Goal: Information Seeking & Learning: Learn about a topic

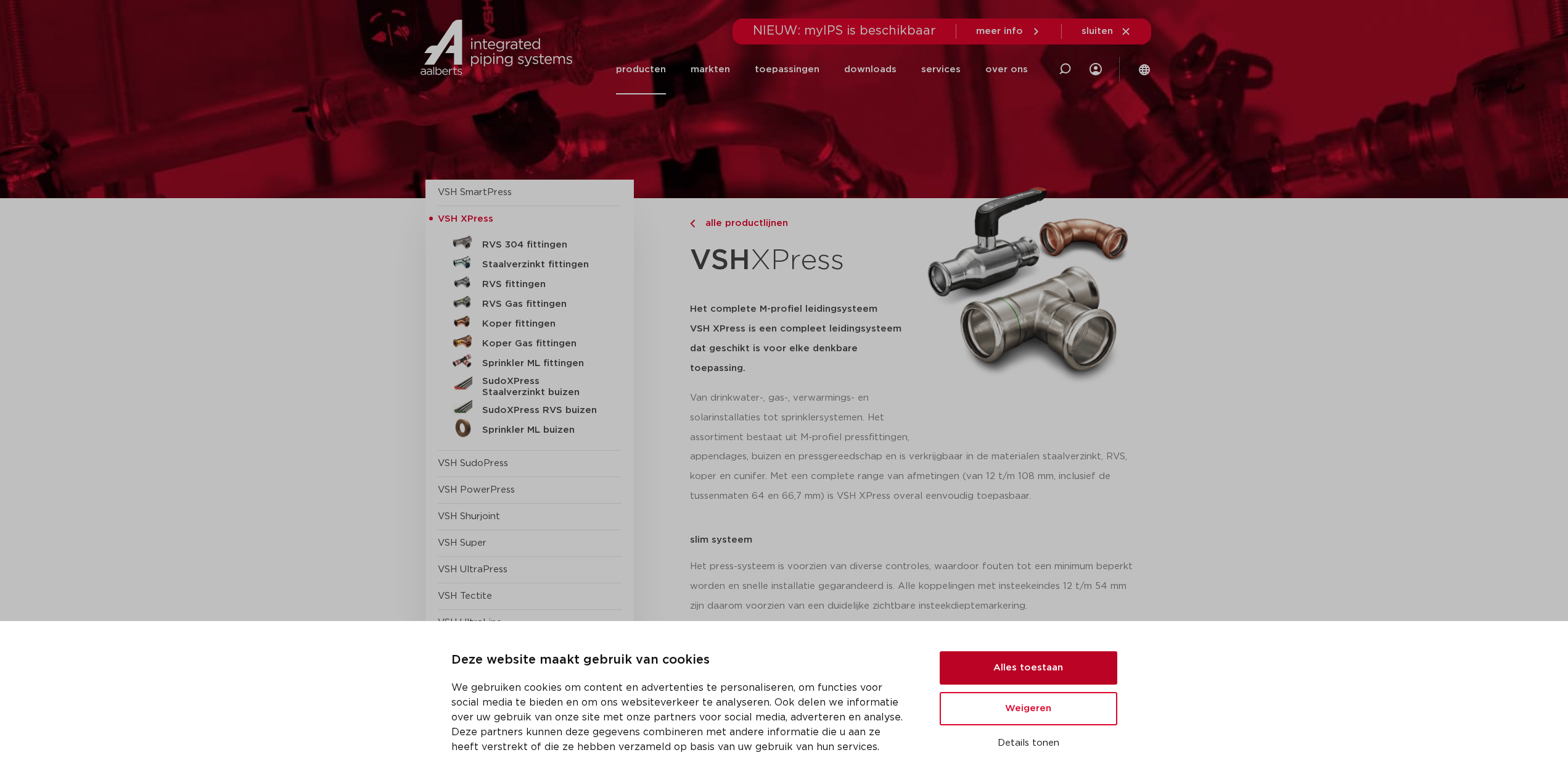
click at [778, 662] on button "Alles toestaan" at bounding box center [1028, 667] width 177 height 33
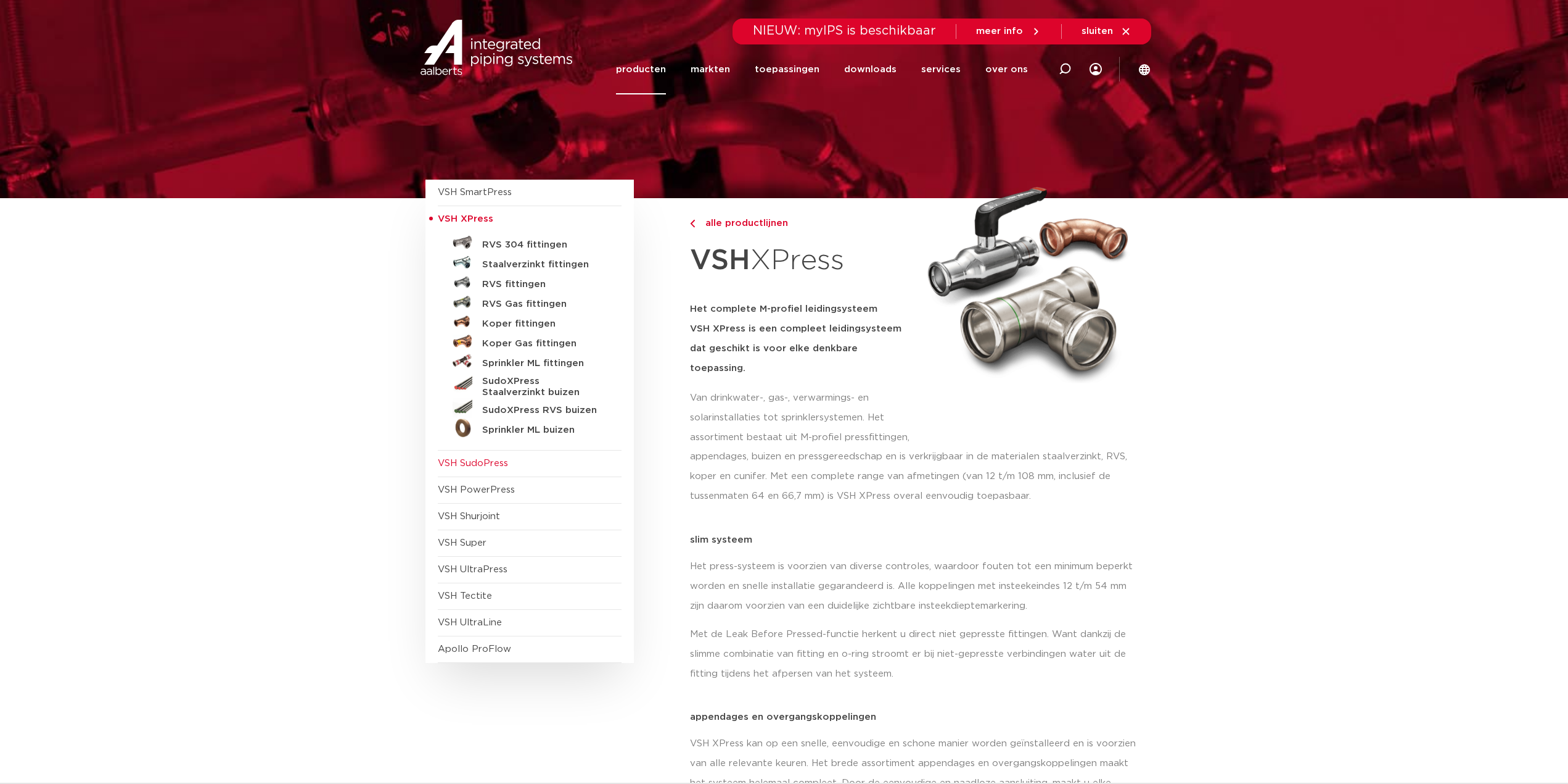
click at [468, 462] on span "VSH SudoPress" at bounding box center [473, 463] width 70 height 9
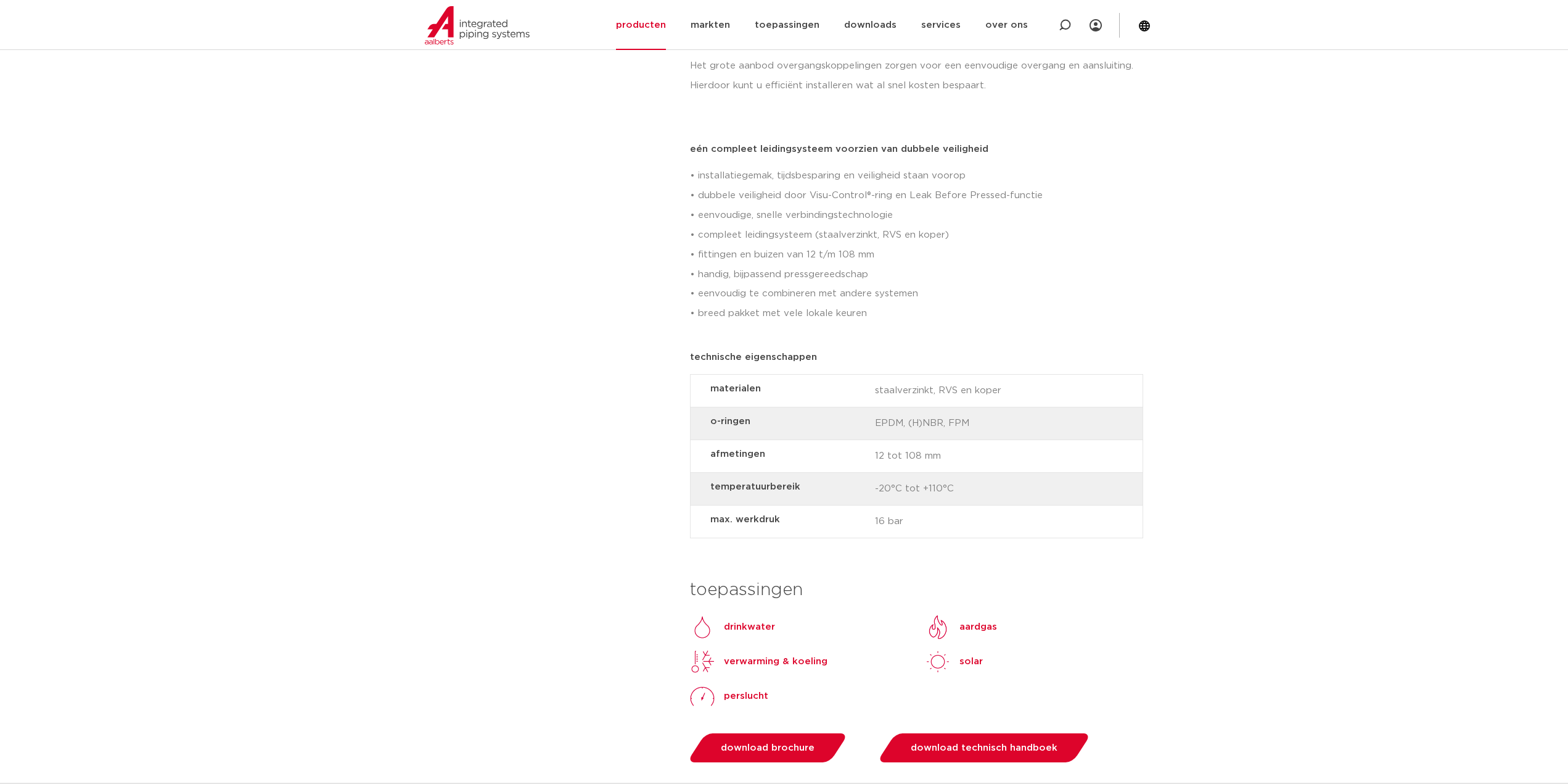
scroll to position [925, 0]
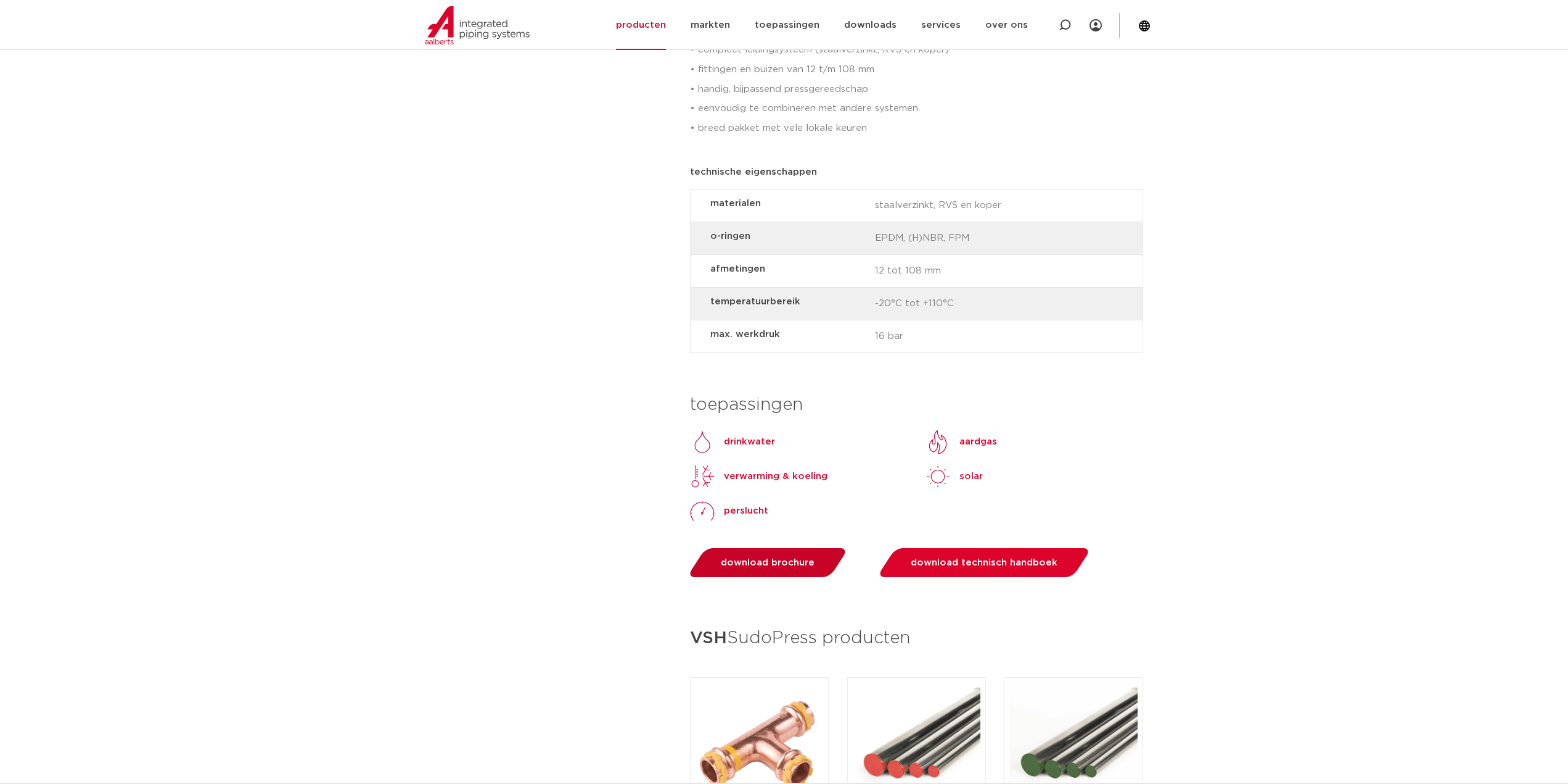
click at [748, 560] on span "download brochure" at bounding box center [767, 563] width 94 height 9
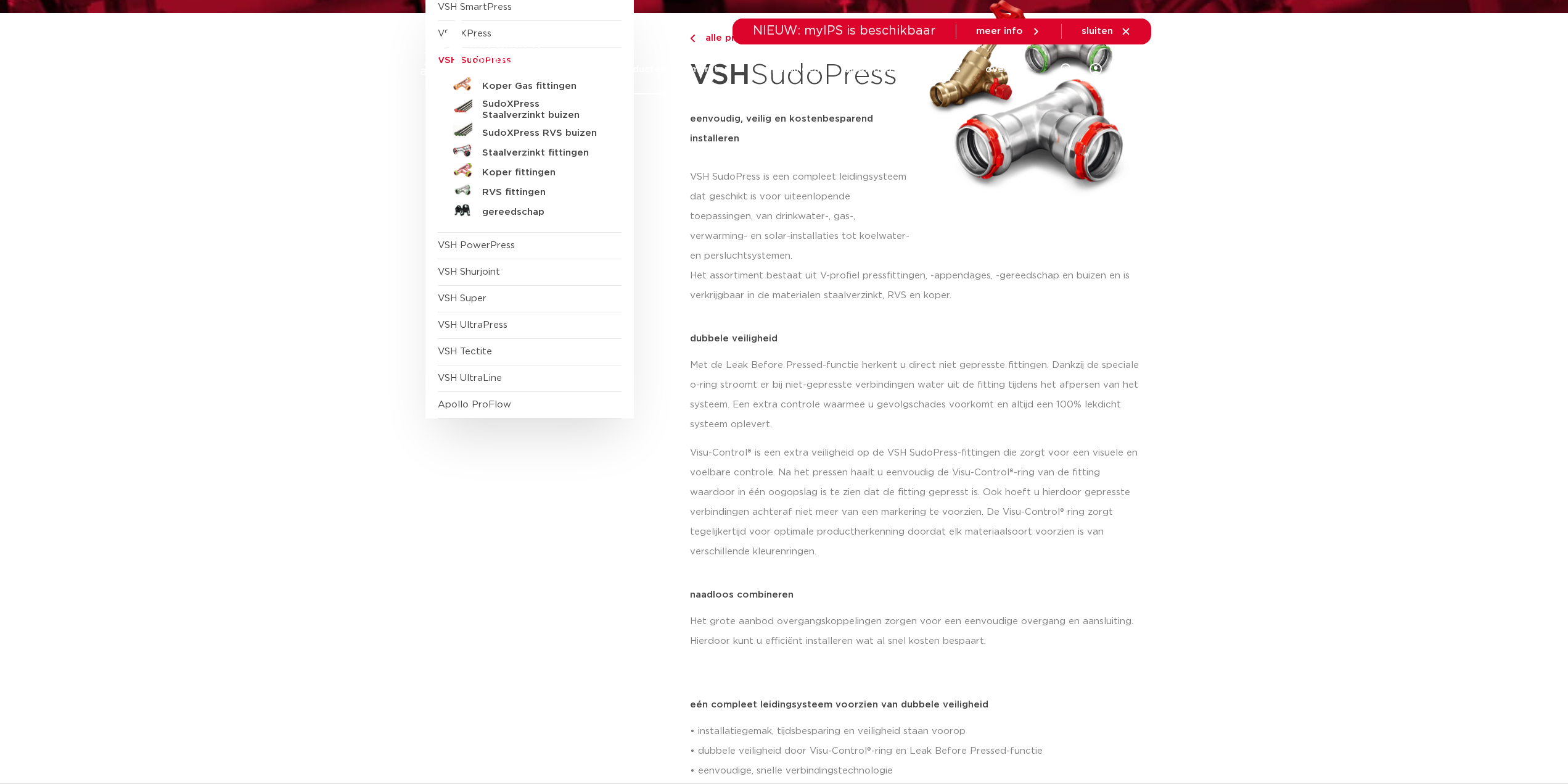
scroll to position [0, 0]
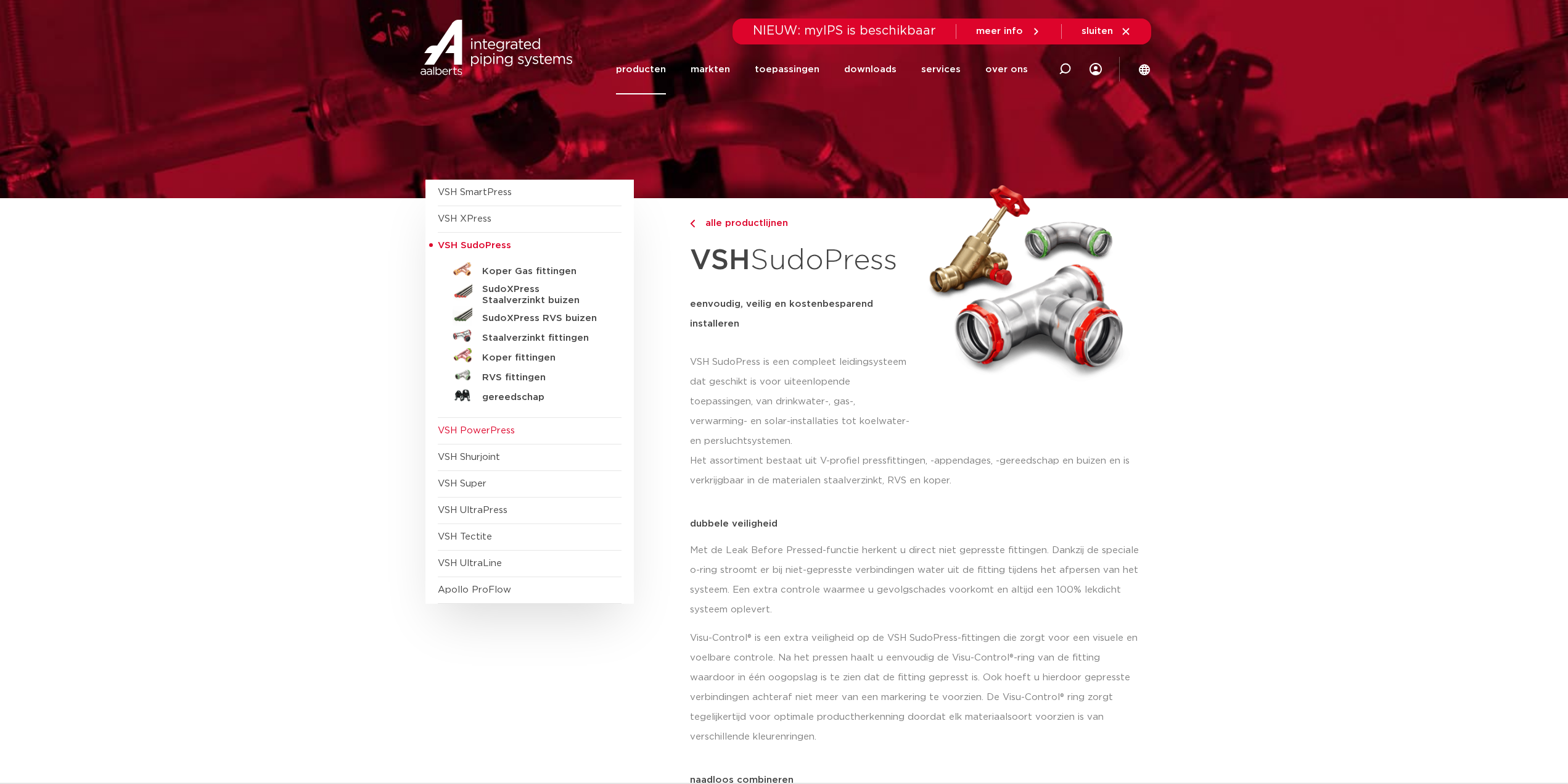
click at [499, 430] on span "VSH PowerPress" at bounding box center [477, 430] width 77 height 9
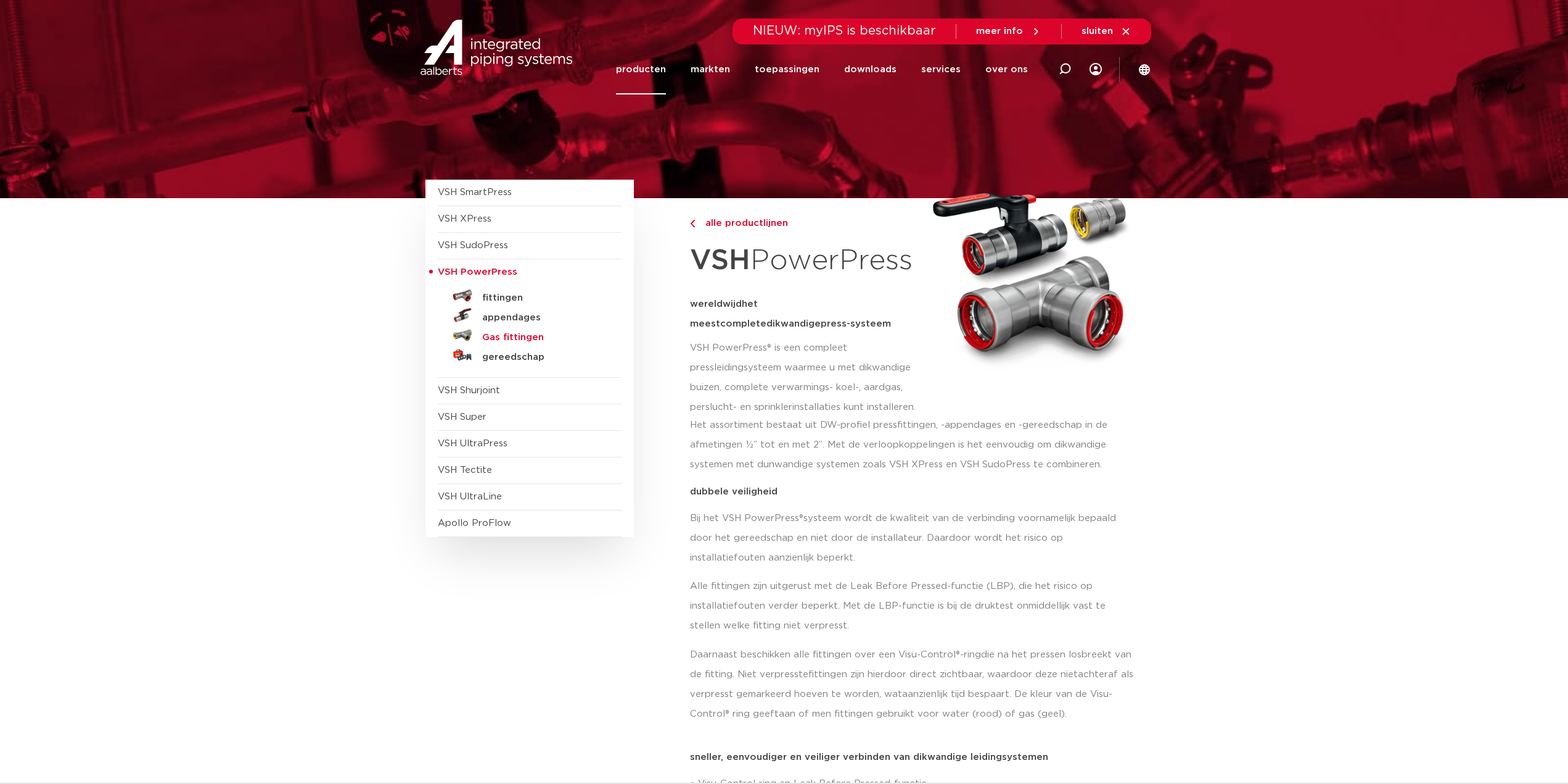
click at [500, 338] on h5 "Gas fittingen" at bounding box center [543, 338] width 122 height 11
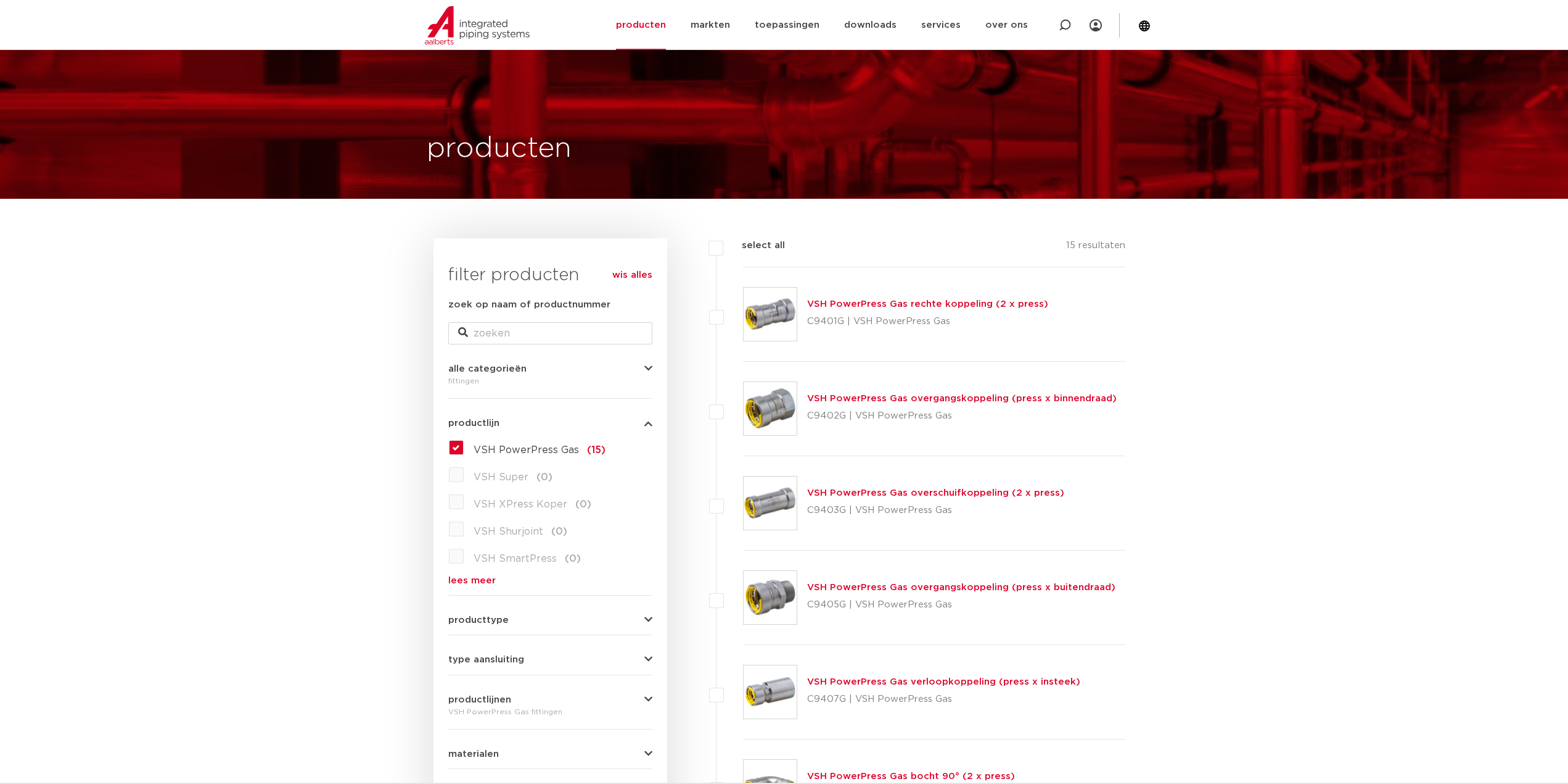
scroll to position [62, 0]
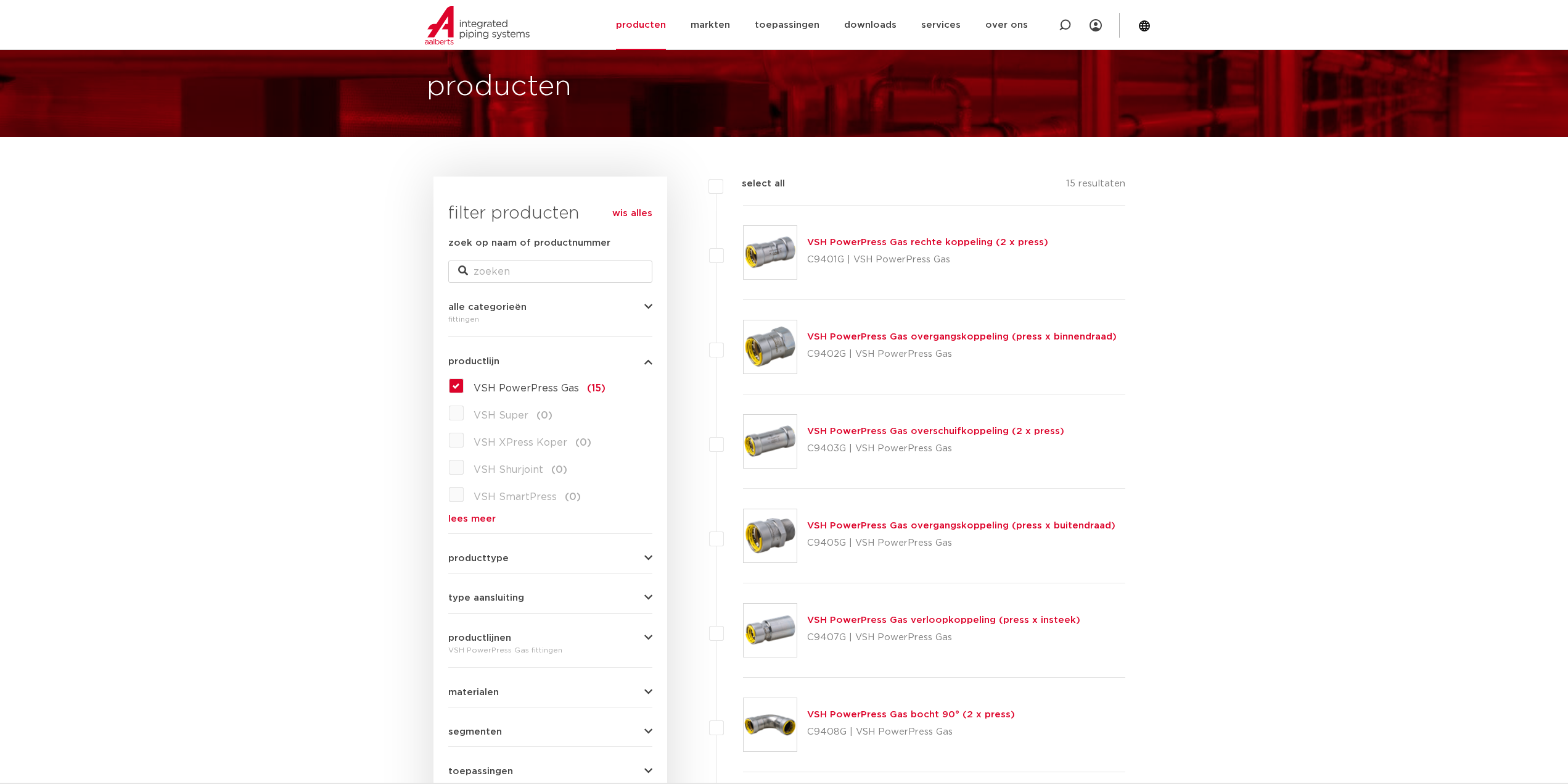
click at [940, 431] on link "VSH PowerPress Gas overschuifkoppeling (2 x press)" at bounding box center [936, 431] width 257 height 9
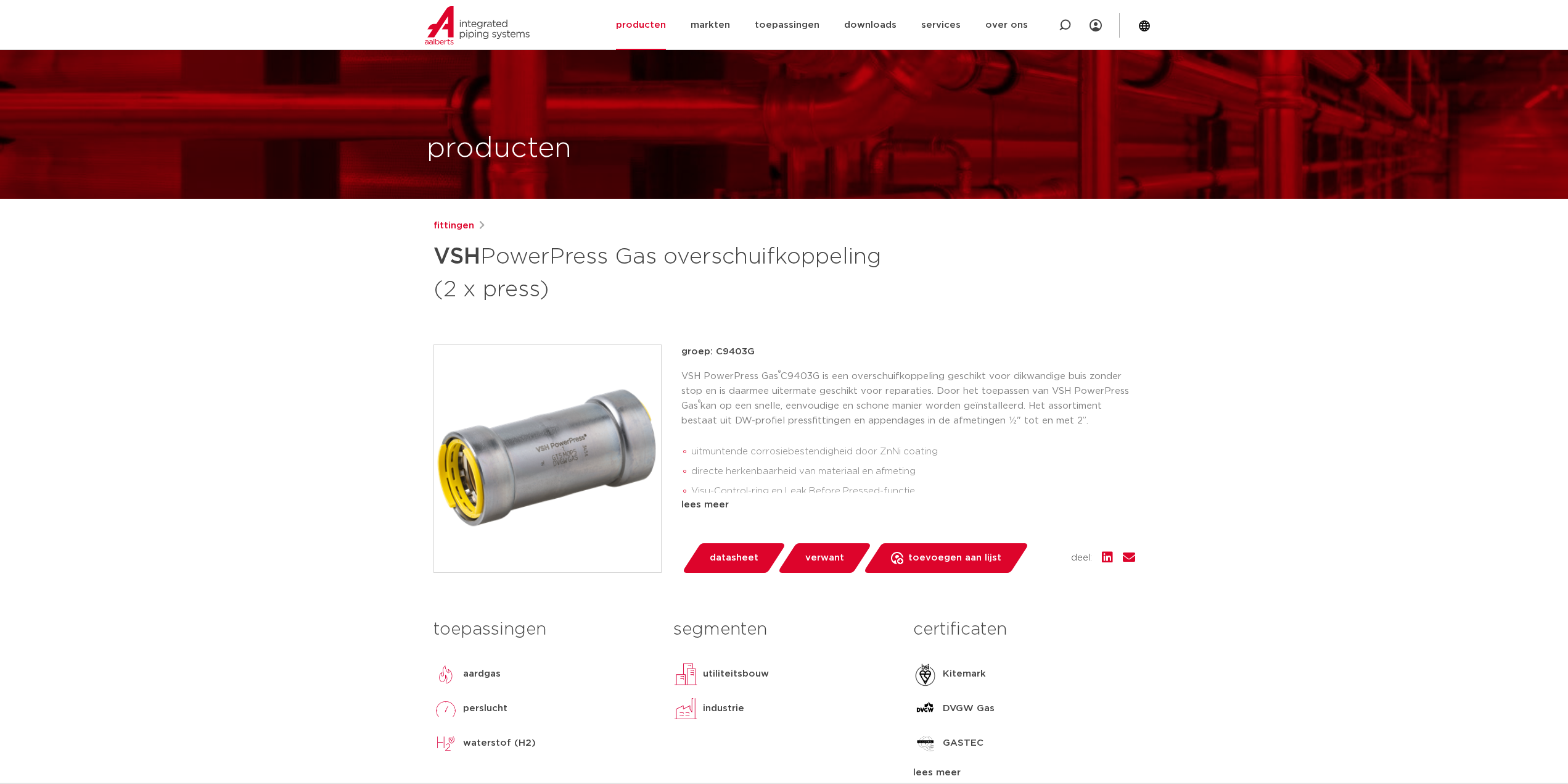
scroll to position [123, 0]
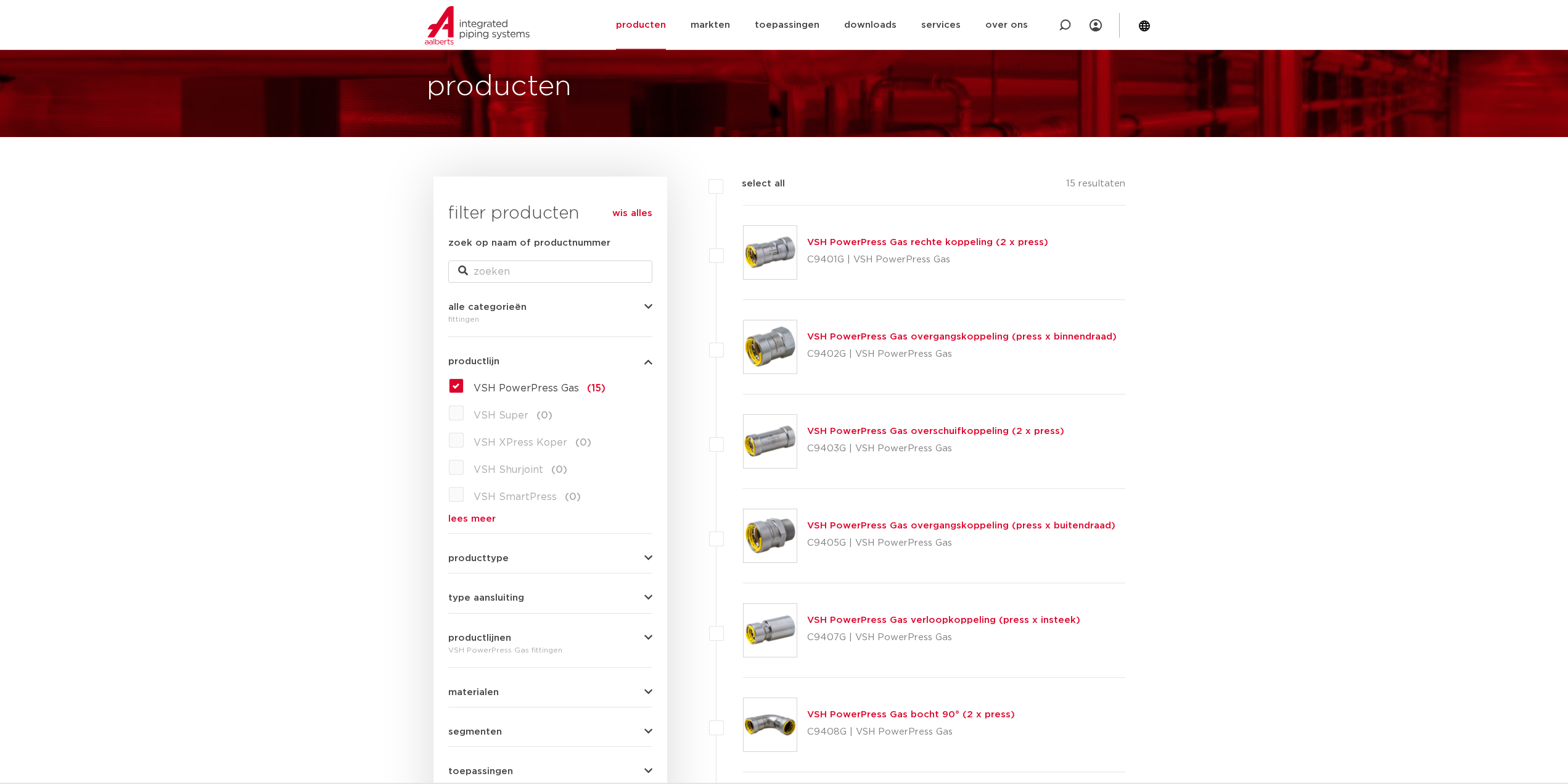
scroll to position [123, 0]
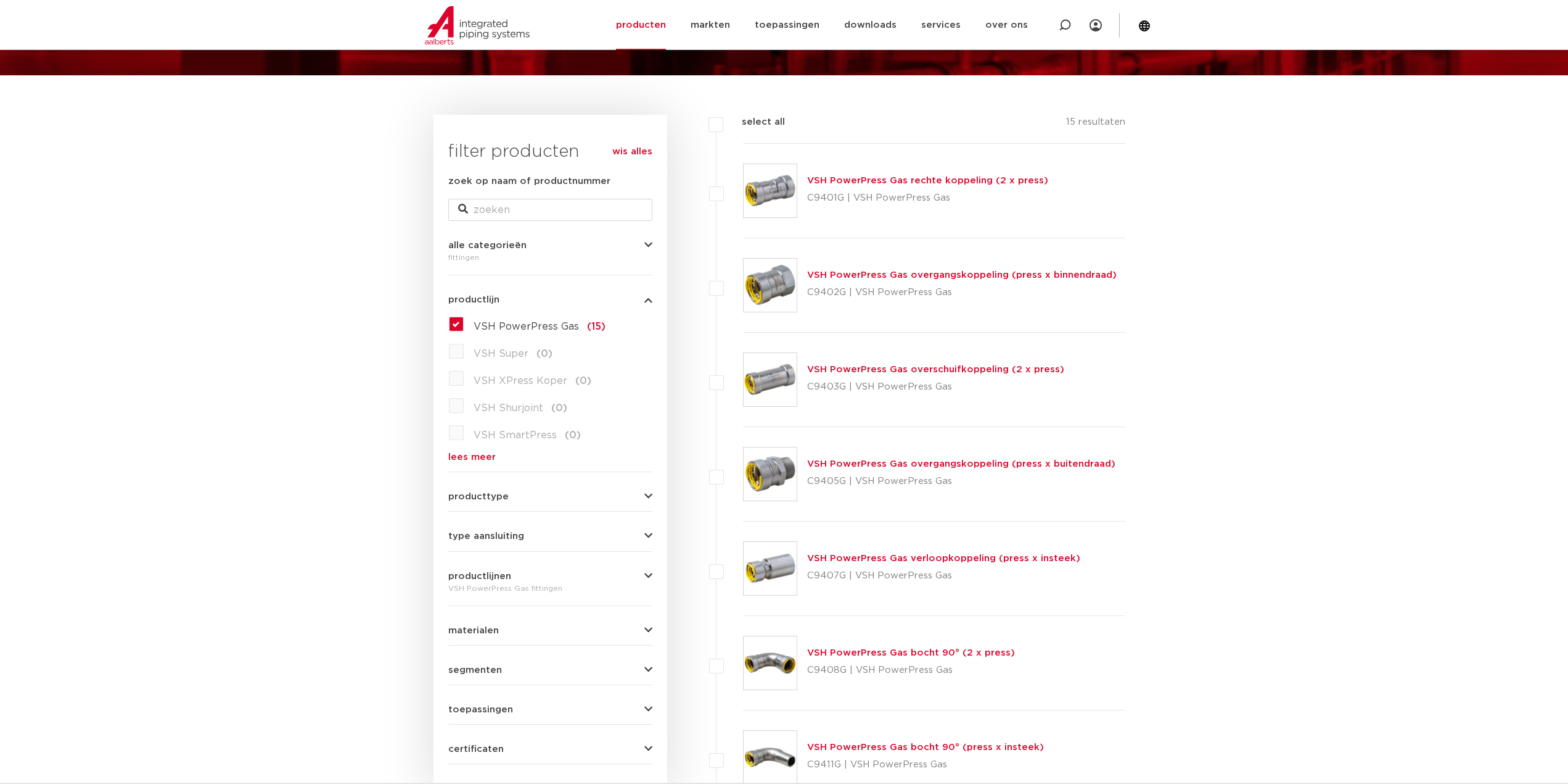
click at [957, 275] on link "VSH PowerPress Gas overgangskoppeling (press x binnendraad)" at bounding box center [962, 275] width 309 height 9
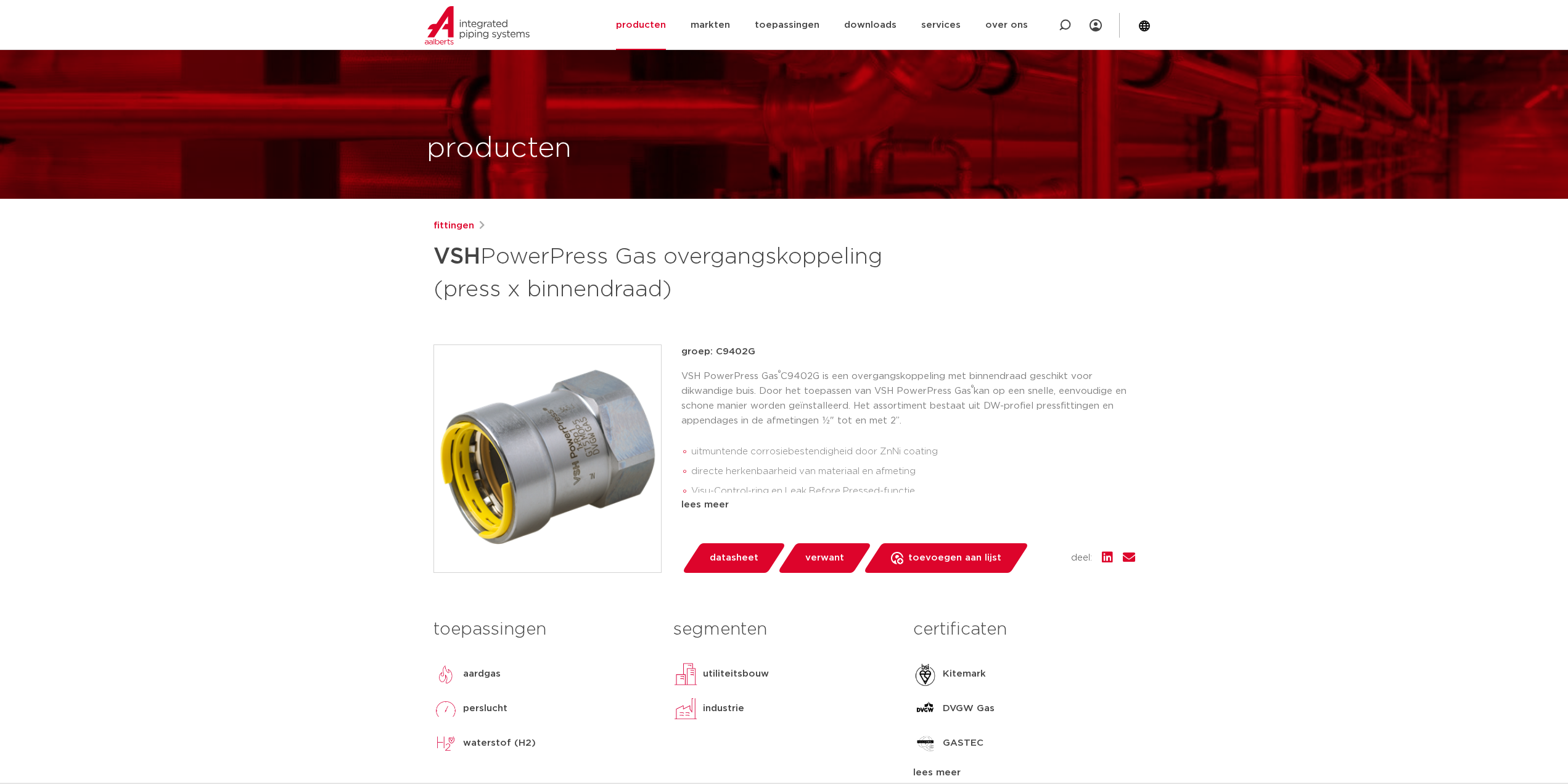
scroll to position [185, 0]
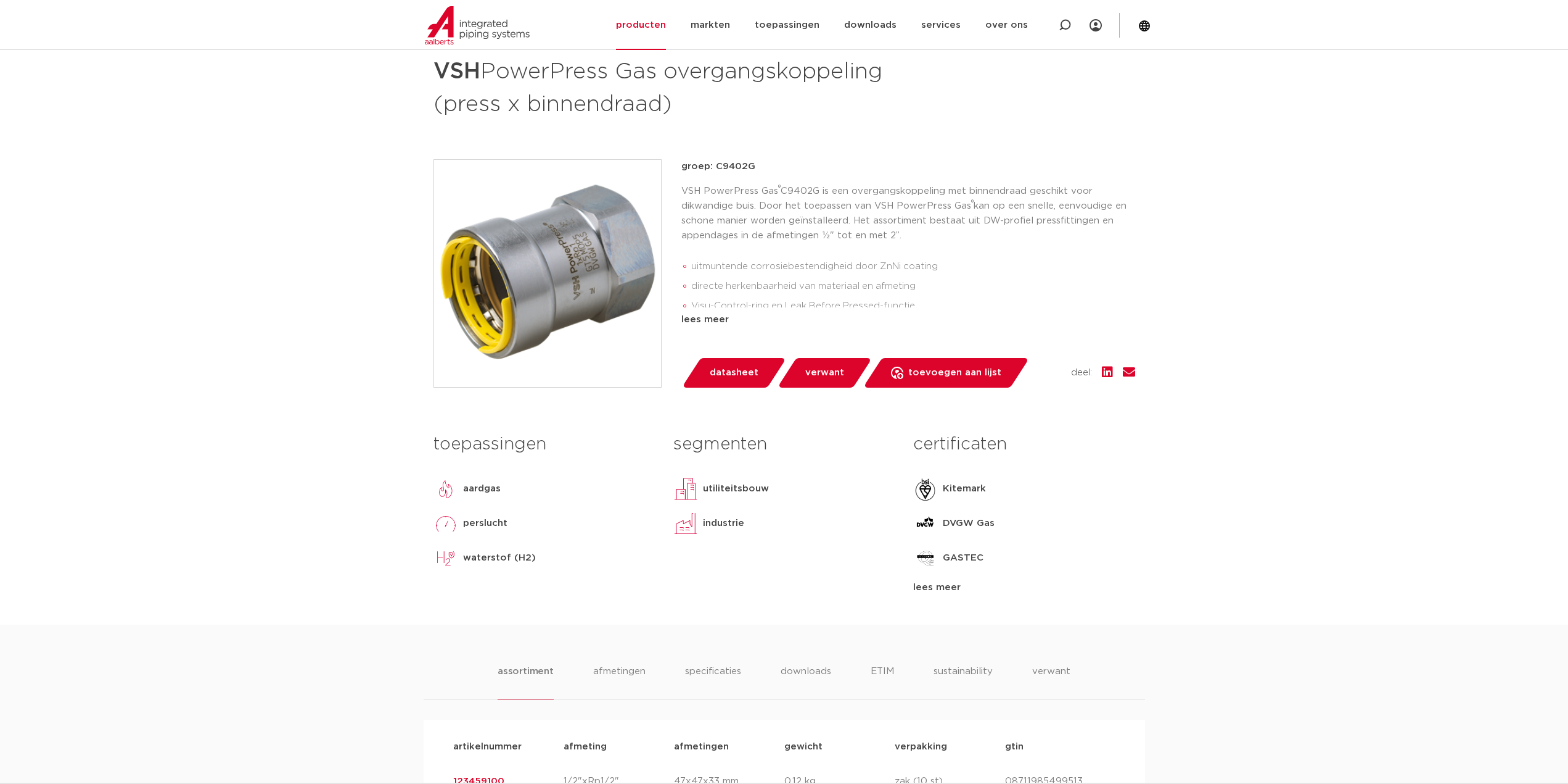
click at [729, 370] on span "datasheet" at bounding box center [734, 373] width 49 height 20
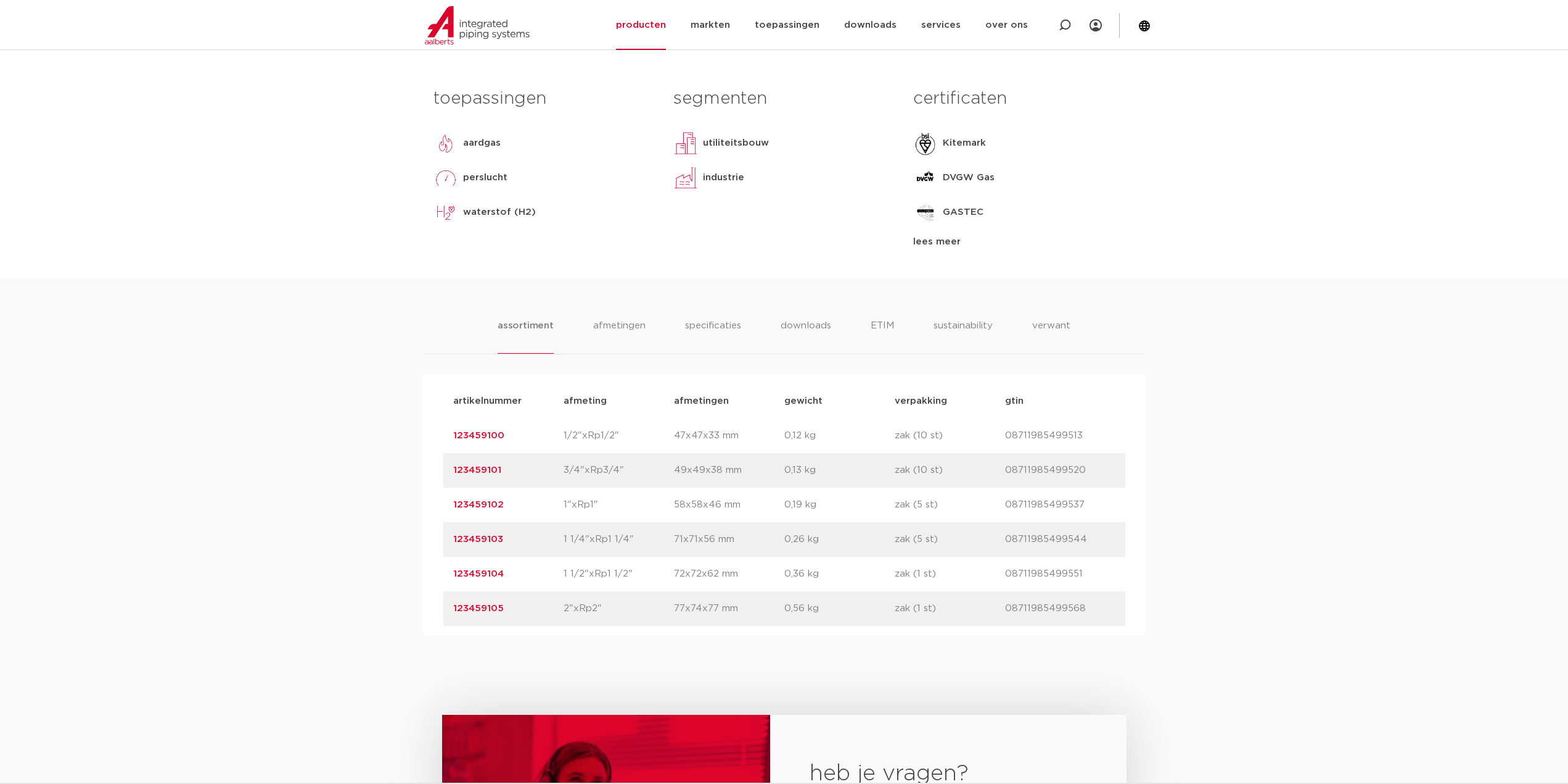
scroll to position [679, 0]
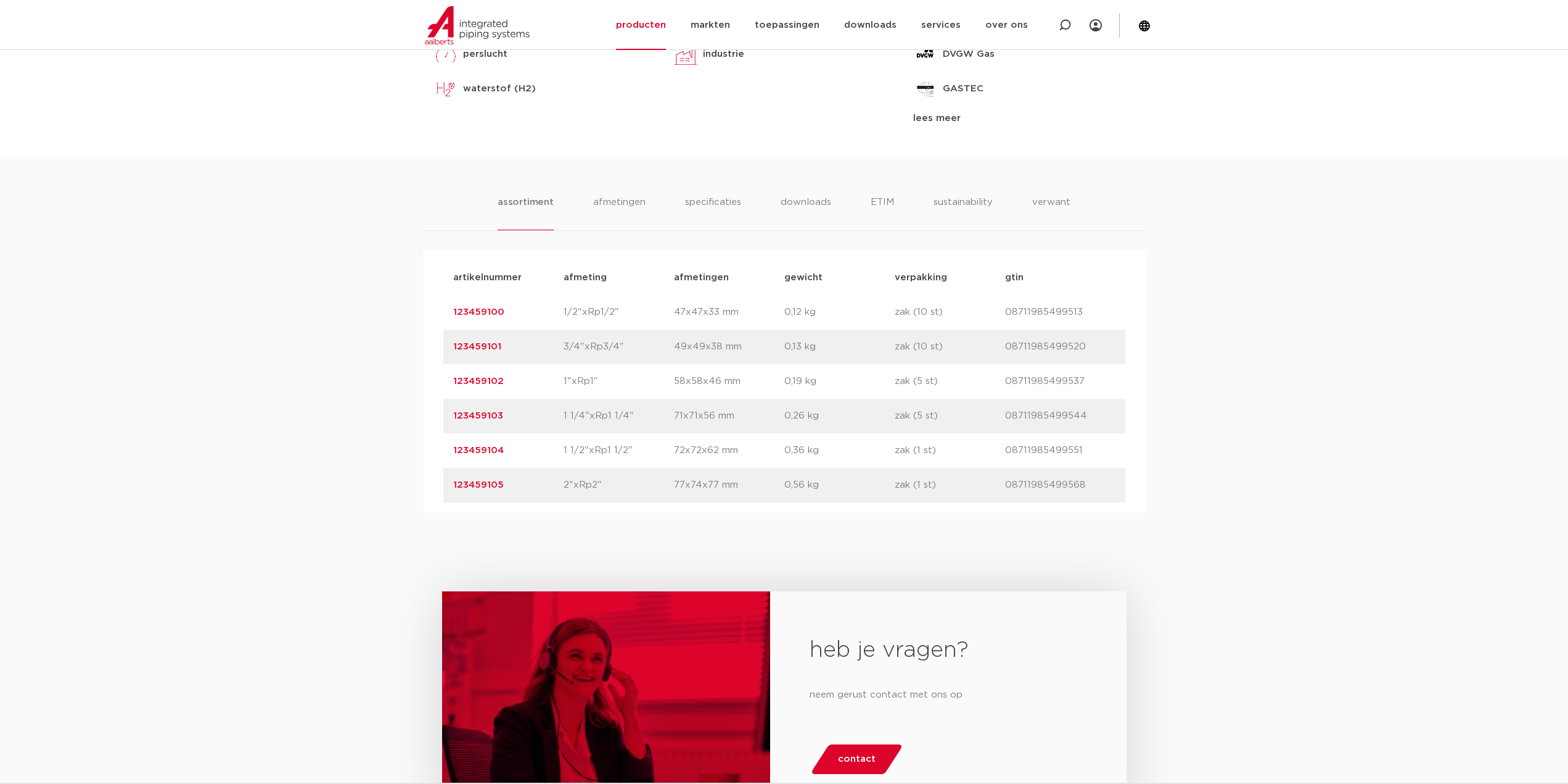
drag, startPoint x: 501, startPoint y: 483, endPoint x: 454, endPoint y: 486, distance: 47.1
click at [454, 486] on p "123459105" at bounding box center [508, 485] width 111 height 14
copy link "123459105"
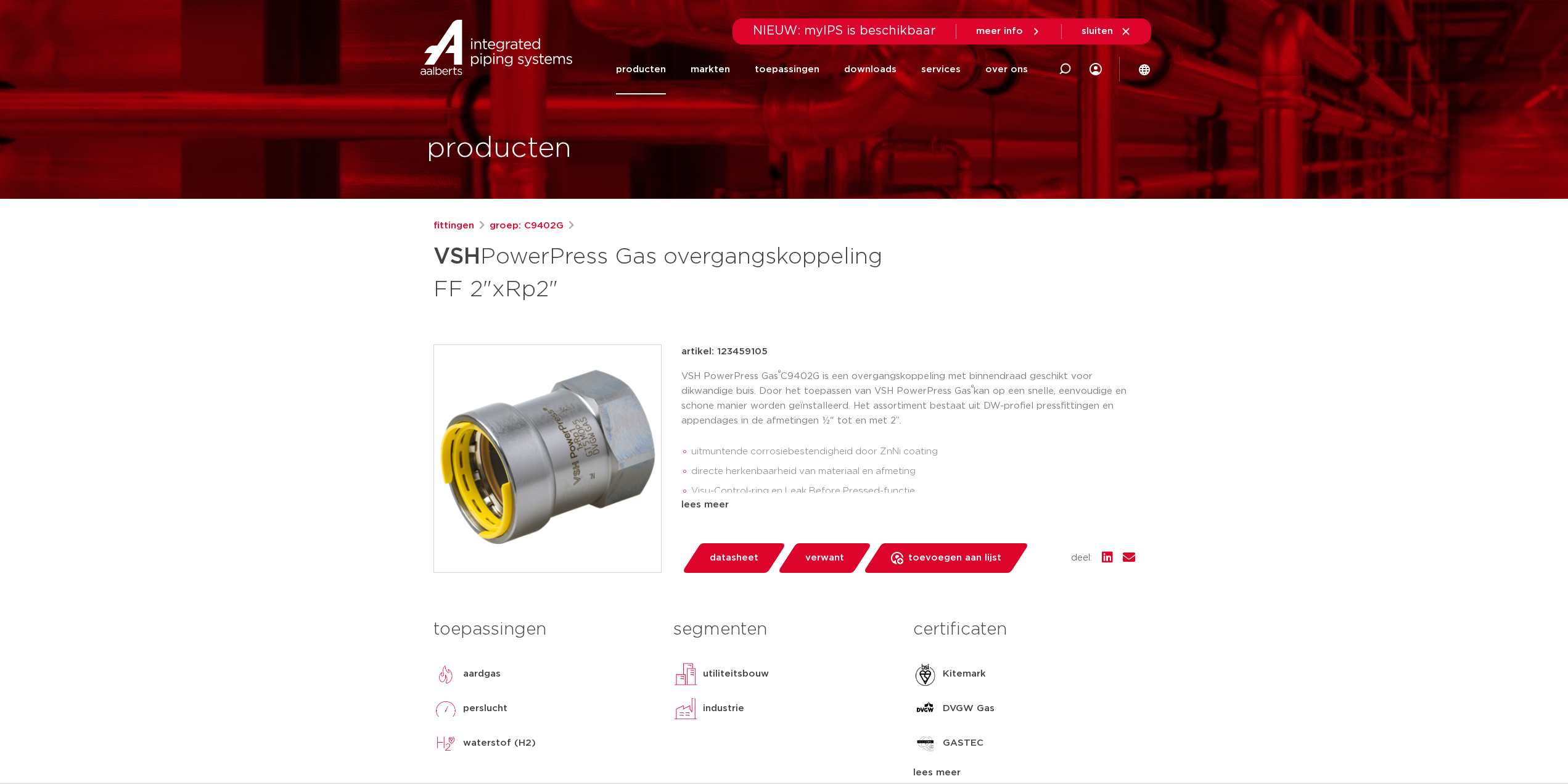
scroll to position [123, 0]
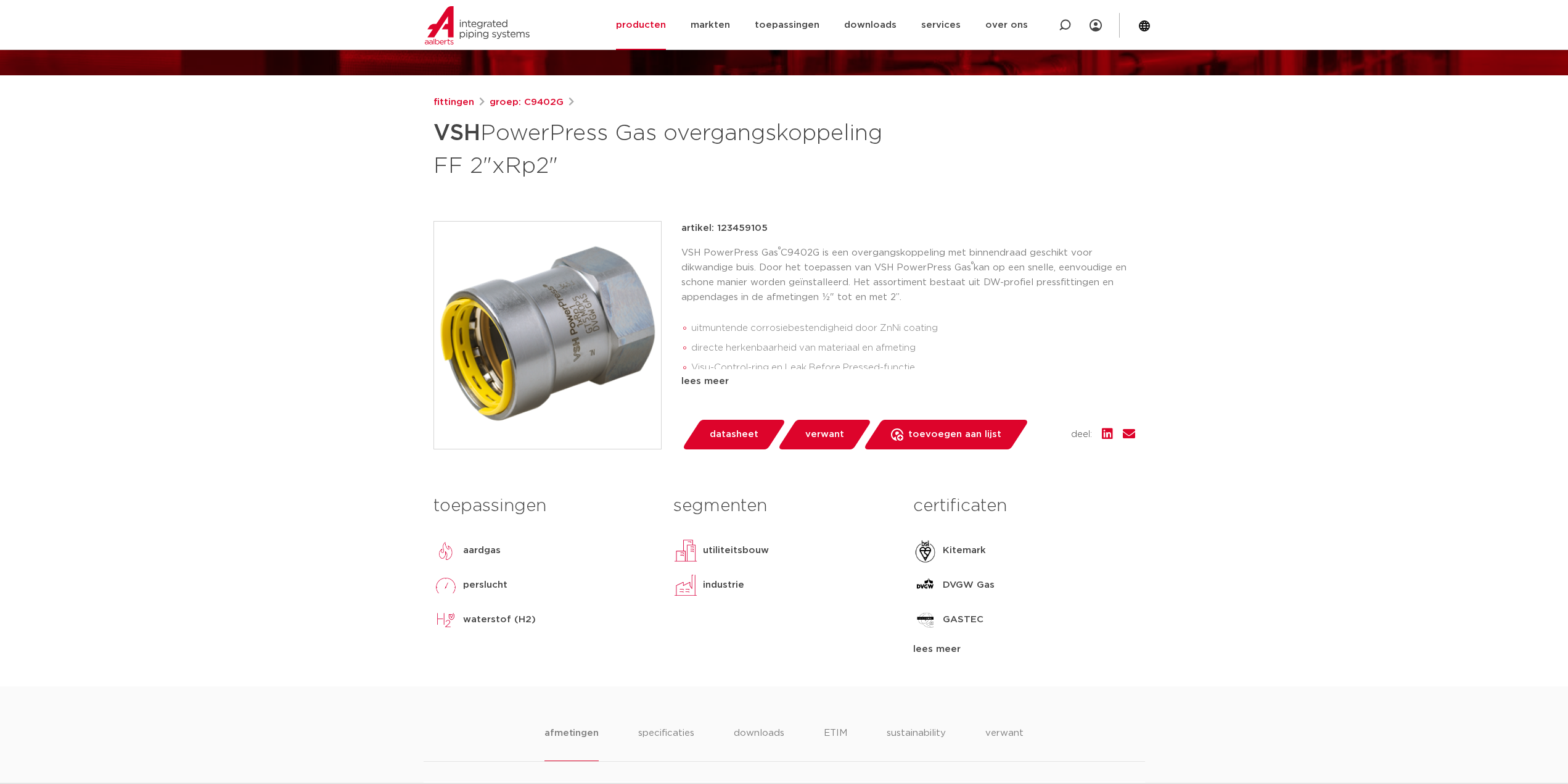
click at [741, 432] on span "datasheet" at bounding box center [734, 435] width 49 height 20
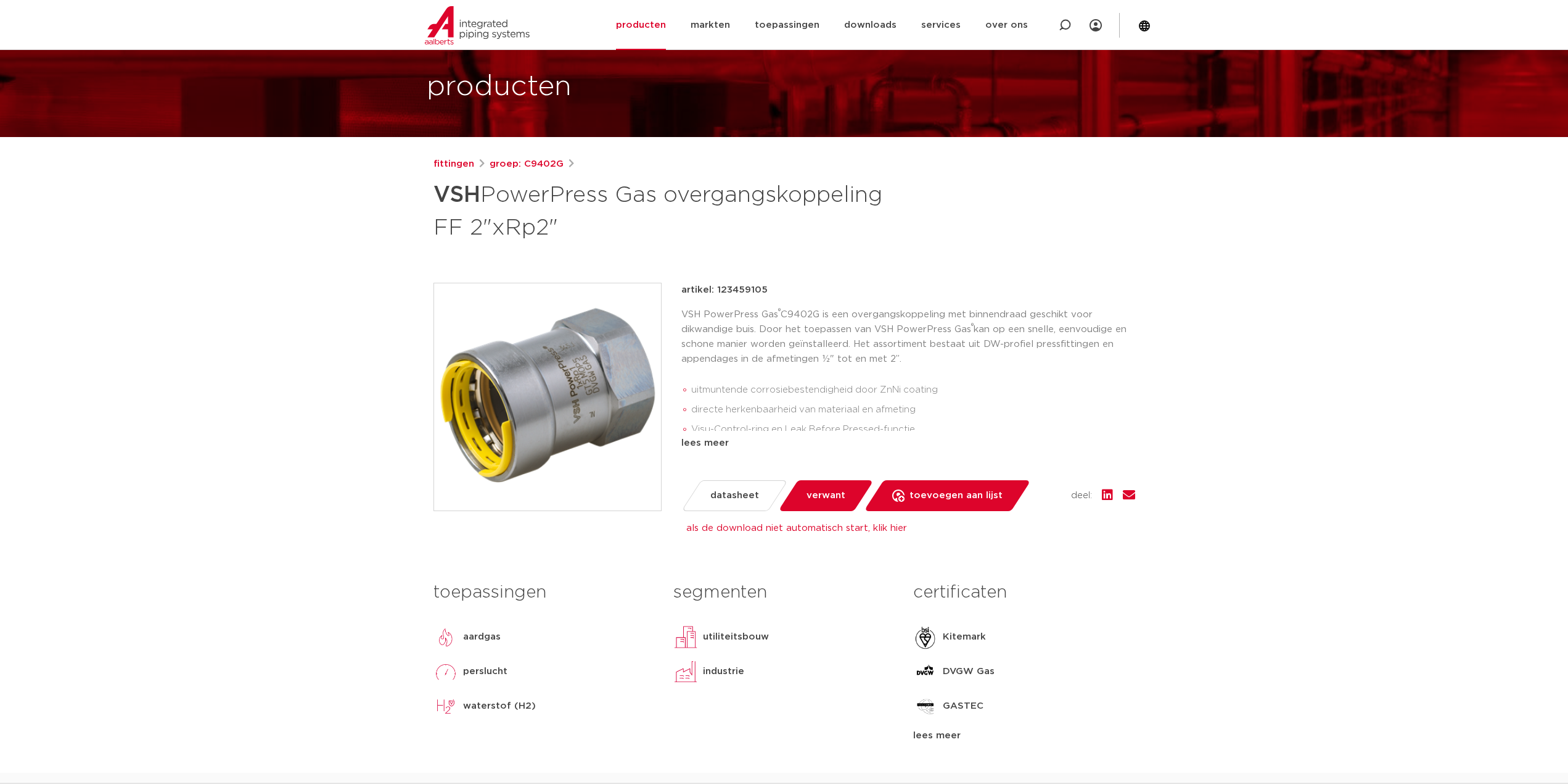
scroll to position [0, 0]
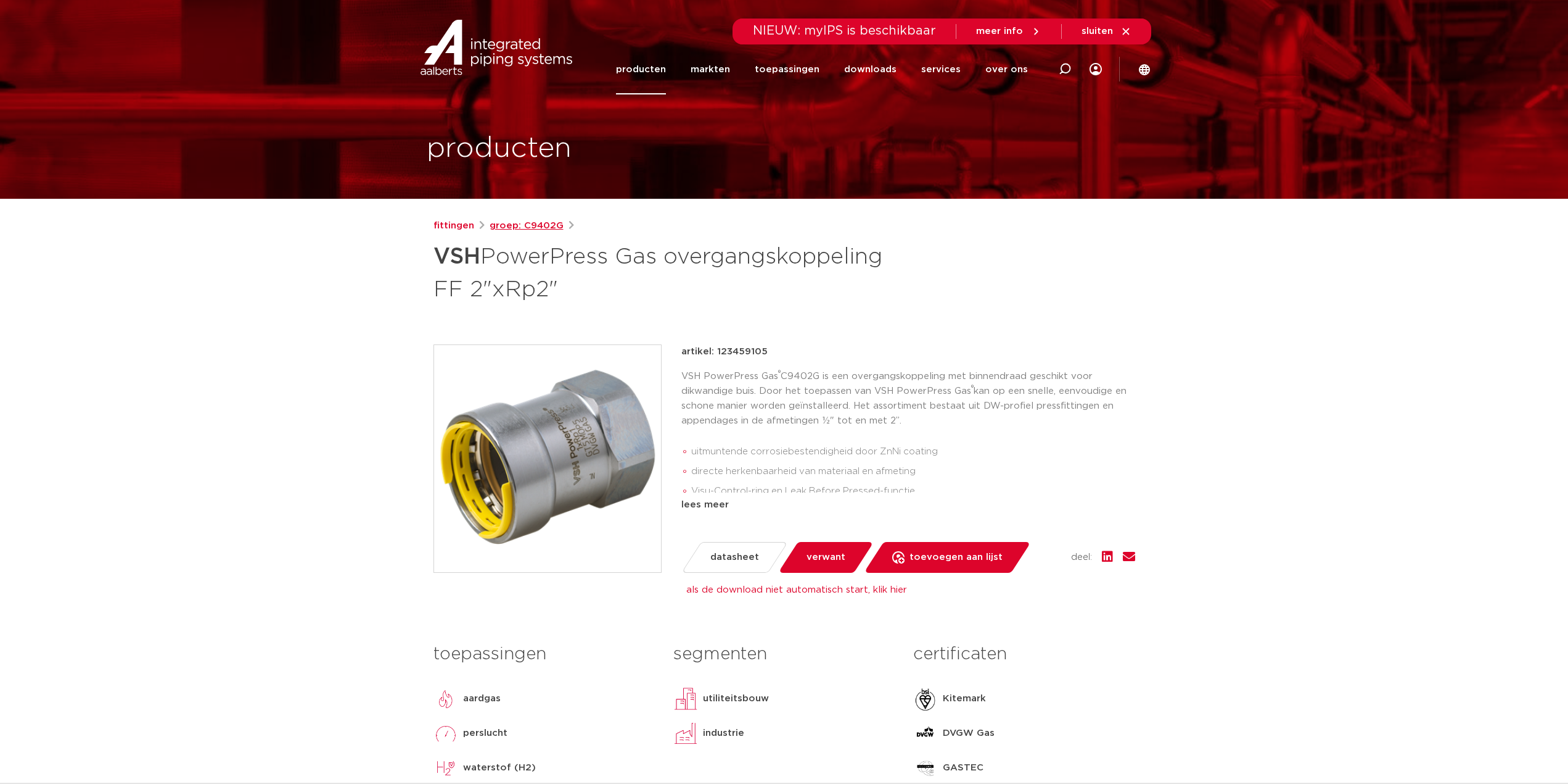
click at [497, 223] on link "groep: C9402G" at bounding box center [526, 226] width 74 height 14
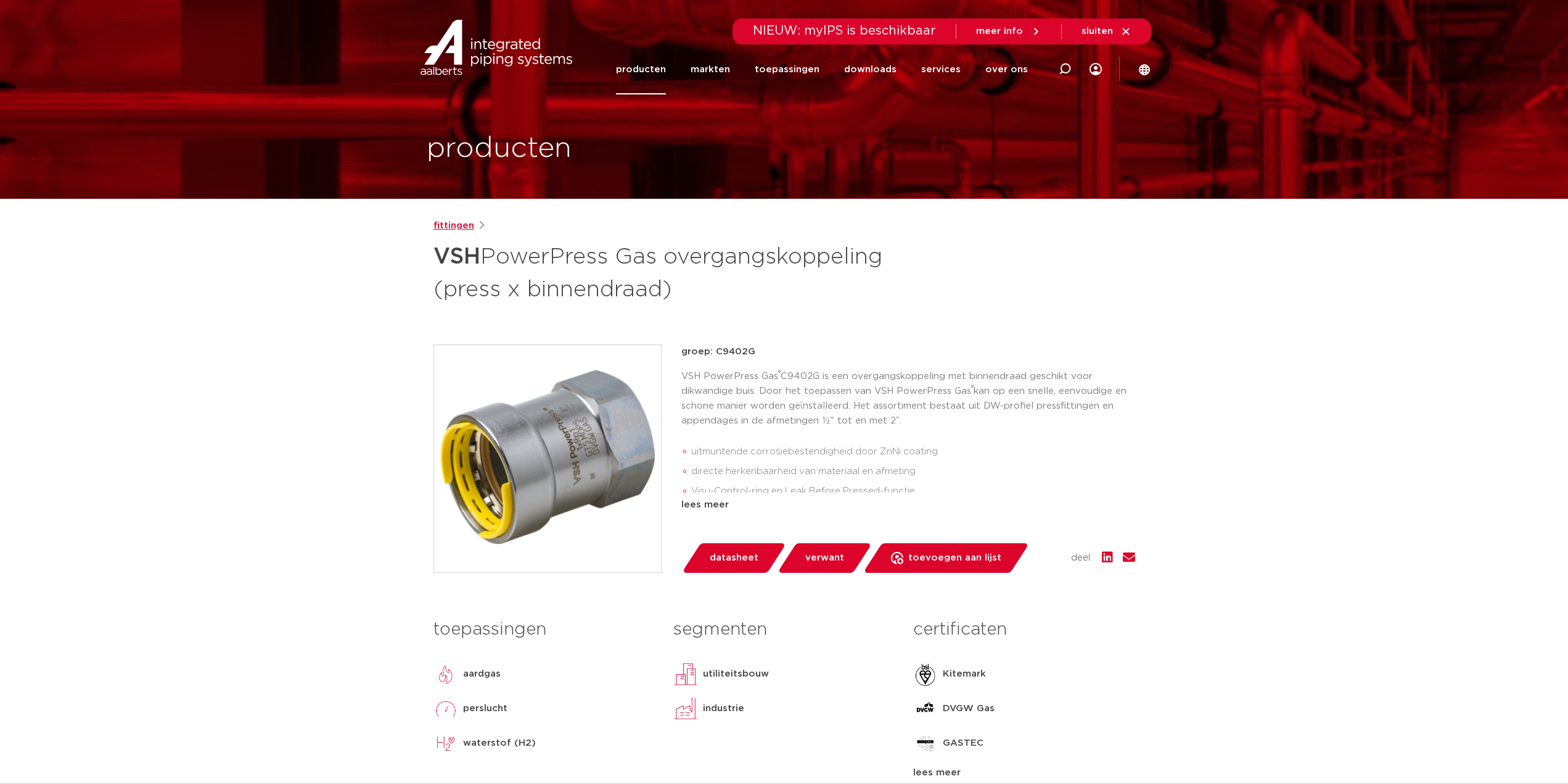
click at [461, 226] on link "fittingen" at bounding box center [453, 226] width 40 height 14
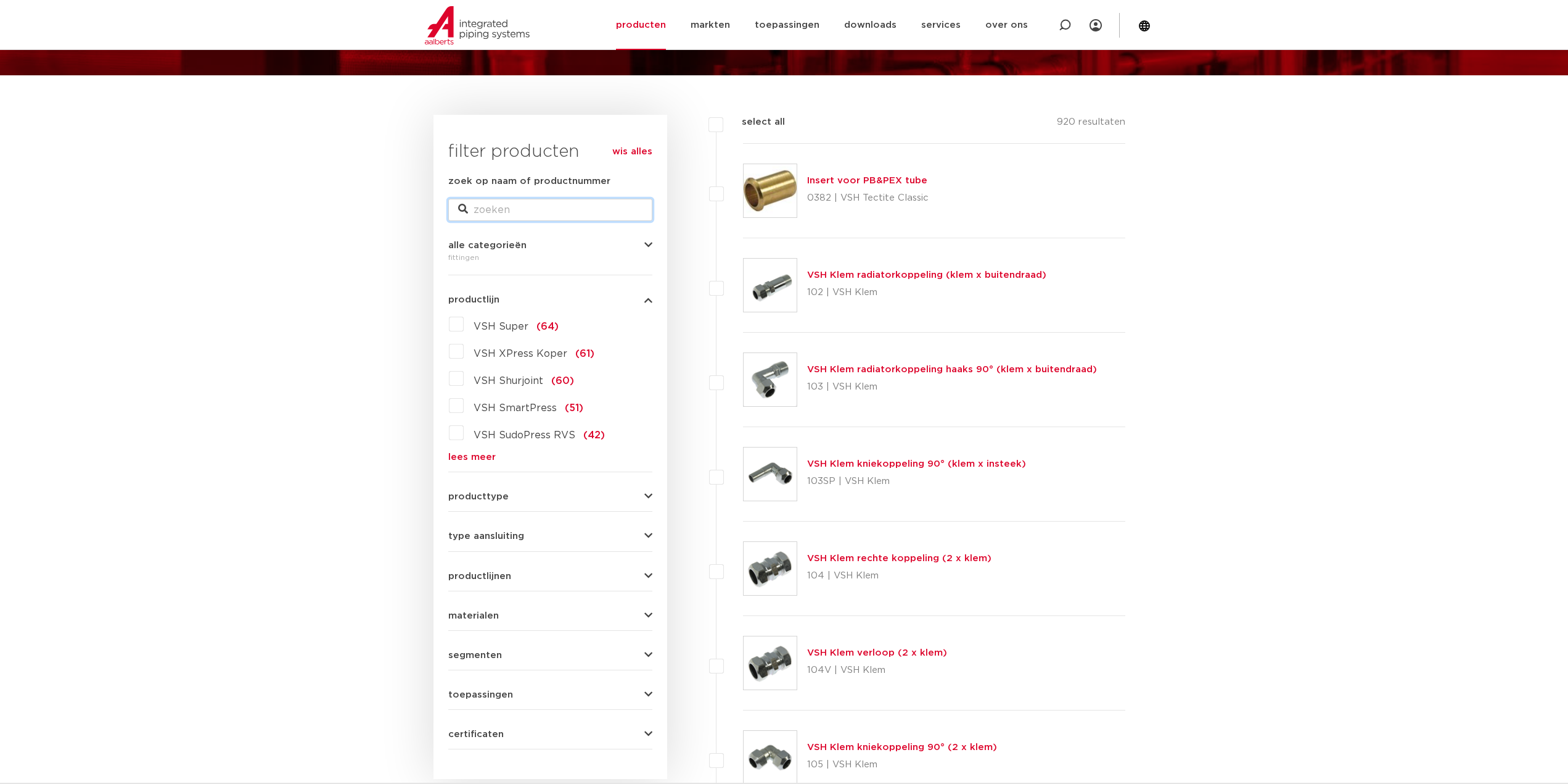
click at [499, 207] on input "zoek op naam of productnummer" at bounding box center [550, 210] width 204 height 23
type input "power pes"
